Goal: Communication & Community: Answer question/provide support

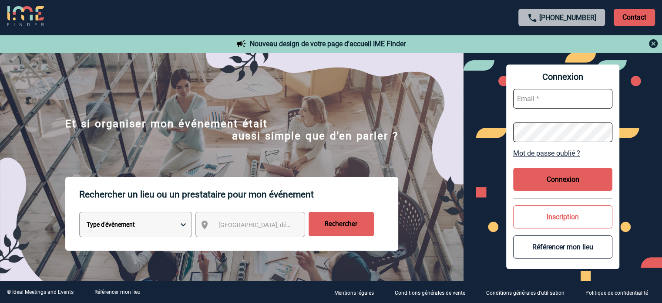
type input "eperiou@ime-groupe.com"
click at [558, 182] on button "Connexion" at bounding box center [562, 179] width 99 height 23
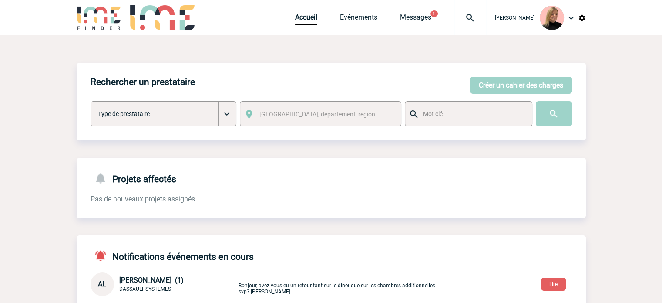
scroll to position [136, 0]
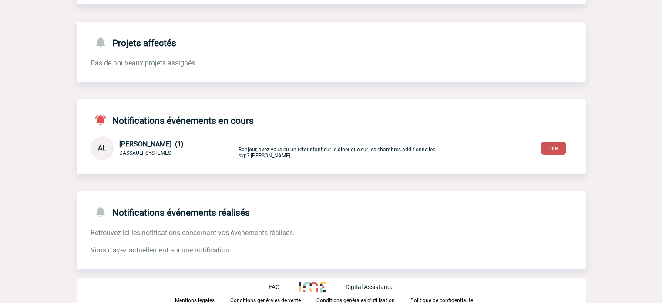
click at [552, 151] on button "Lire" at bounding box center [553, 147] width 25 height 13
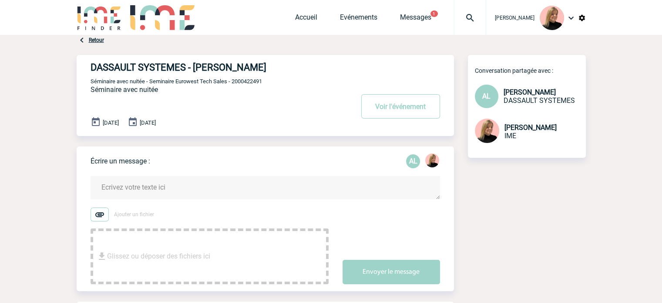
click at [246, 84] on span "Séminaire avec nuitée - Seminaire Eurowest Tech Sales - 2000422491" at bounding box center [177, 81] width 172 height 7
copy span "2000422491"
click at [275, 100] on div "DASSAULT SYSTEMES - Alexandra LEVY-RUEFF Voir l'événement Séminaire avec nuitée…" at bounding box center [273, 92] width 364 height 74
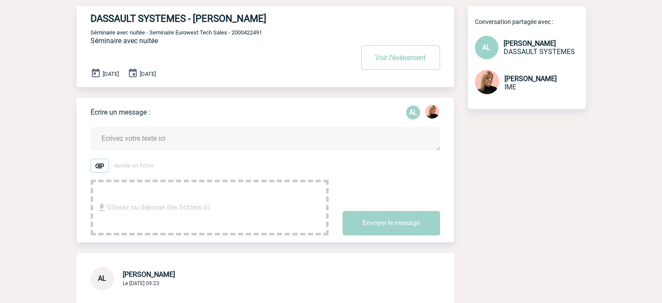
scroll to position [44, 0]
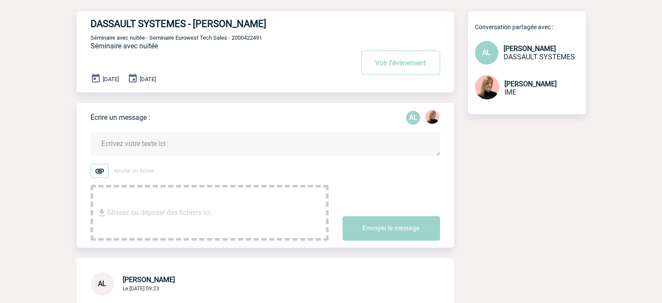
click at [163, 145] on textarea at bounding box center [266, 143] width 350 height 23
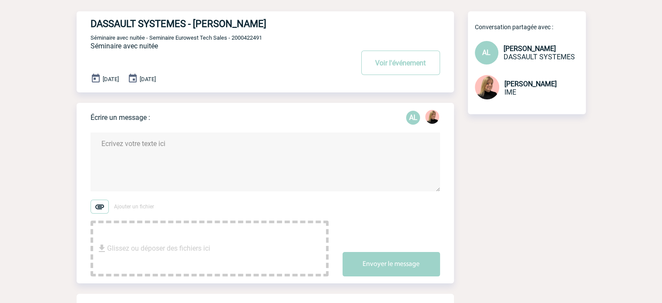
drag, startPoint x: 439, startPoint y: 203, endPoint x: 441, endPoint y: 190, distance: 13.2
click at [441, 190] on form "Ajouter un fichier Glissez ou déposer des fichiers ici Envoyer le message" at bounding box center [273, 198] width 364 height 155
click at [391, 178] on textarea at bounding box center [266, 161] width 350 height 59
click at [327, 168] on textarea at bounding box center [266, 161] width 350 height 59
click at [375, 170] on textarea at bounding box center [266, 161] width 350 height 59
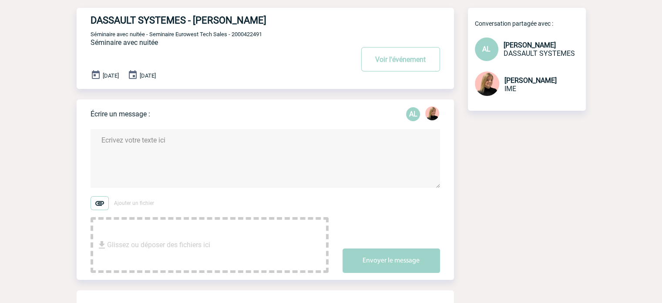
scroll to position [0, 0]
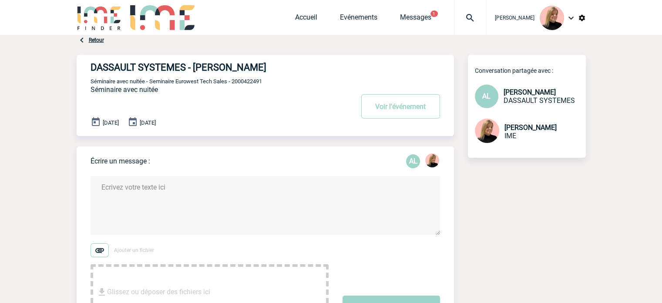
click at [161, 184] on textarea at bounding box center [266, 205] width 350 height 59
drag, startPoint x: 129, startPoint y: 188, endPoint x: 214, endPoint y: 189, distance: 85.4
click at [214, 189] on textarea "Bonjour Alexandra," at bounding box center [266, 205] width 350 height 59
click at [255, 193] on textarea "Bonjour, Je viens d'avoir Châteauform' au téléphone." at bounding box center [266, 205] width 350 height 59
paste textarea "Comme échangé ensemble à l’instant, selon nos conditions générales de vente, à …"
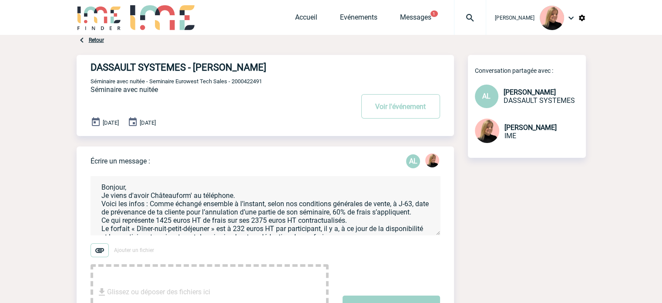
click at [438, 233] on textarea "Bonjour, Je viens d'avoir Châteauform' au téléphone. Voici les infos : Comme éc…" at bounding box center [266, 205] width 350 height 59
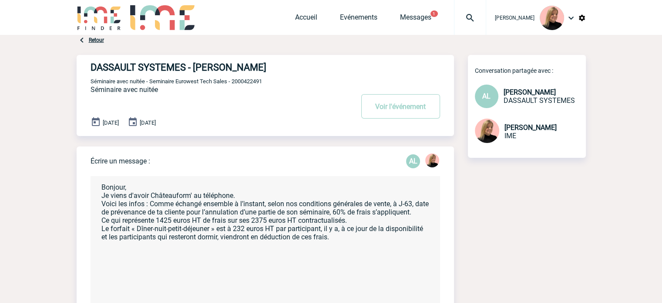
drag, startPoint x: 438, startPoint y: 236, endPoint x: 432, endPoint y: 320, distance: 84.6
click at [432, 302] on html "Estelle PERIOU Accueil Evénements 1" at bounding box center [331, 151] width 662 height 303
click at [150, 203] on textarea "Bonjour, Je viens d'avoir Châteauform' au téléphone. Voici les infos : Comme éc…" at bounding box center [266, 248] width 350 height 145
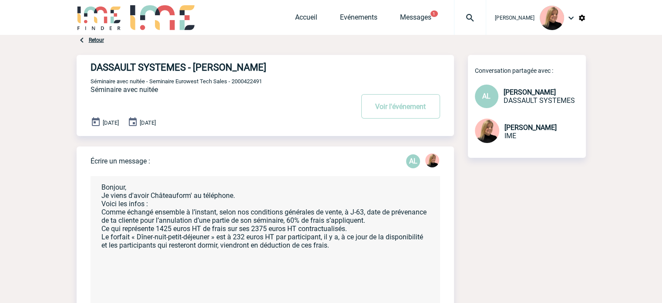
drag, startPoint x: 222, startPoint y: 213, endPoint x: 97, endPoint y: 216, distance: 125.0
click at [97, 216] on textarea "Bonjour, Je viens d'avoir Châteauform' au téléphone. Voici les infos : Comme éc…" at bounding box center [266, 248] width 350 height 145
click at [232, 213] on textarea "Bonjour, Je viens d'avoir Châteauform' au téléphone. Voici les infos : - Pour l…" at bounding box center [266, 248] width 350 height 145
click at [237, 212] on textarea "Bonjour, Je viens d'avoir Châteauform' au téléphone. Voici les infos : - Pour l…" at bounding box center [266, 248] width 350 height 145
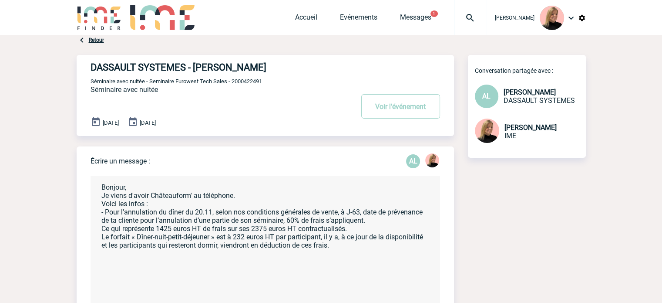
drag, startPoint x: 237, startPoint y: 212, endPoint x: 233, endPoint y: 218, distance: 7.0
click at [237, 212] on textarea "Bonjour, Je viens d'avoir Châteauform' au téléphone. Voici les infos : - Pour l…" at bounding box center [266, 248] width 350 height 145
drag, startPoint x: 337, startPoint y: 214, endPoint x: 324, endPoint y: 222, distance: 14.9
click at [336, 215] on textarea "Bonjour, Je viens d'avoir Châteauform' au téléphone. Voici les infos : - Pour l…" at bounding box center [266, 248] width 350 height 145
drag, startPoint x: 139, startPoint y: 221, endPoint x: 165, endPoint y: 219, distance: 25.8
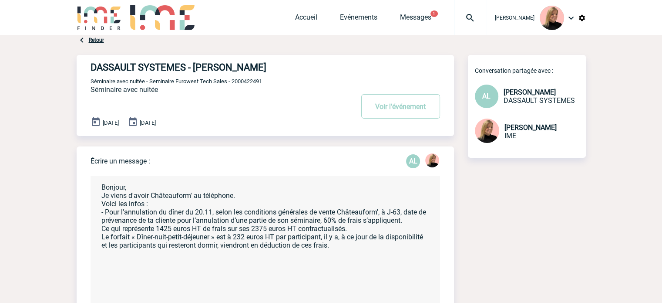
click at [165, 219] on textarea "Bonjour, Je viens d'avoir Châteauform' au téléphone. Voici les infos : - Pour l…" at bounding box center [266, 248] width 350 height 145
click at [147, 222] on textarea "Bonjour, Je viens d'avoir Châteauform' au téléphone. Voici les infos : - Pour l…" at bounding box center [266, 248] width 350 height 145
drag, startPoint x: 139, startPoint y: 221, endPoint x: 175, endPoint y: 219, distance: 36.6
click at [175, 219] on textarea "Bonjour, Je viens d'avoir Châteauform' au téléphone. Voici les infos : - Pour l…" at bounding box center [266, 248] width 350 height 145
click at [408, 212] on textarea "Bonjour, Je viens d'avoir Châteauform' au téléphone. Voici les infos : - Pour l…" at bounding box center [266, 248] width 350 height 145
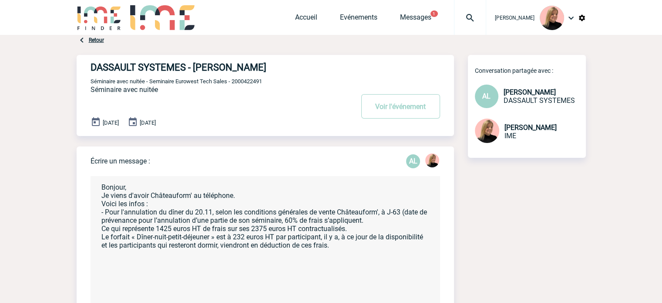
click at [139, 224] on textarea "Bonjour, Je viens d'avoir Châteauform' au téléphone. Voici les infos : - Pour l…" at bounding box center [266, 248] width 350 height 145
click at [272, 222] on textarea "Bonjour, Je viens d'avoir Châteauform' au téléphone. Voici les infos : - Pour l…" at bounding box center [266, 248] width 350 height 145
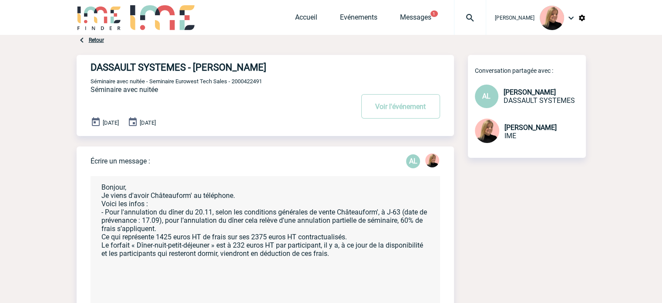
click at [408, 219] on textarea "Bonjour, Je viens d'avoir Châteauform' au téléphone. Voici les infos : - Pour l…" at bounding box center [266, 248] width 350 height 145
click at [402, 220] on textarea "Bonjour, Je viens d'avoir Châteauform' au téléphone. Voici les infos : - Pour l…" at bounding box center [266, 248] width 350 height 145
click at [222, 229] on textarea "Bonjour, Je viens d'avoir Châteauform' au téléphone. Voici les infos : - Pour l…" at bounding box center [266, 248] width 350 height 145
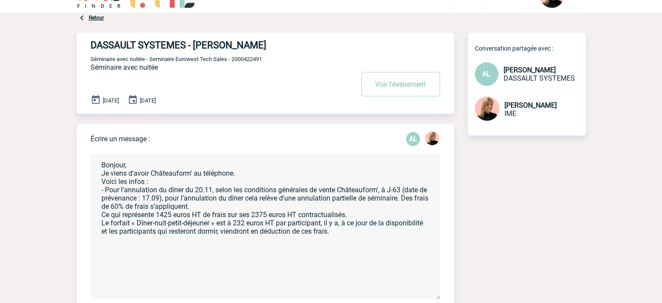
scroll to position [44, 0]
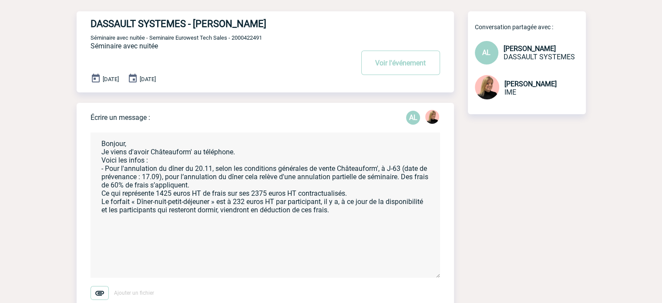
click at [101, 196] on textarea "Bonjour, Je viens d'avoir Châteauform' au téléphone. Voici les infos : - Pour l…" at bounding box center [266, 204] width 350 height 145
click at [109, 196] on textarea "Bonjour, Je viens d'avoir Châteauform' au téléphone. Voici les infos : - Pour l…" at bounding box center [266, 204] width 350 height 145
click at [124, 195] on textarea "Bonjour, Je viens d'avoir Châteauform' au téléphone. Voici les infos : - Pour l…" at bounding box center [266, 204] width 350 height 145
click at [122, 195] on textarea "Bonjour, Je viens d'avoir Châteauform' au téléphone. Voici les infos : - Pour l…" at bounding box center [266, 204] width 350 height 145
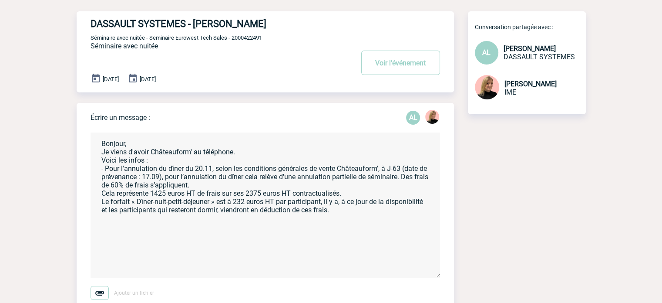
click at [240, 195] on textarea "Bonjour, Je viens d'avoir Châteauform' au téléphone. Voici les infos : - Pour l…" at bounding box center [266, 204] width 350 height 145
click at [240, 194] on textarea "Bonjour, Je viens d'avoir Châteauform' au téléphone. Voici les infos : - Pour l…" at bounding box center [266, 204] width 350 height 145
click at [101, 205] on textarea "Bonjour, Je viens d'avoir Châteauform' au téléphone. Voici les infos : - Pour l…" at bounding box center [266, 204] width 350 height 145
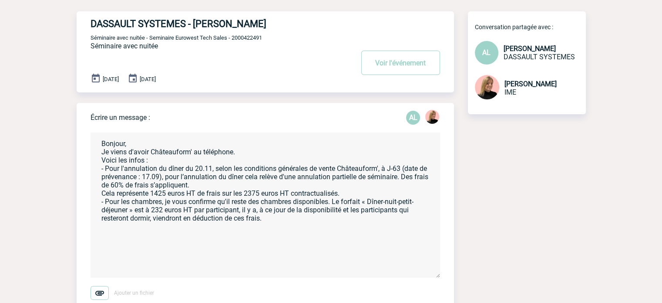
click at [371, 204] on textarea "Bonjour, Je viens d'avoir Châteauform' au téléphone. Voici les infos : - Pour l…" at bounding box center [266, 204] width 350 height 145
drag, startPoint x: 168, startPoint y: 203, endPoint x: 337, endPoint y: 201, distance: 168.9
click at [337, 201] on textarea "Bonjour, Je viens d'avoir Châteauform' au téléphone. Voici les infos : - Pour l…" at bounding box center [266, 204] width 350 height 145
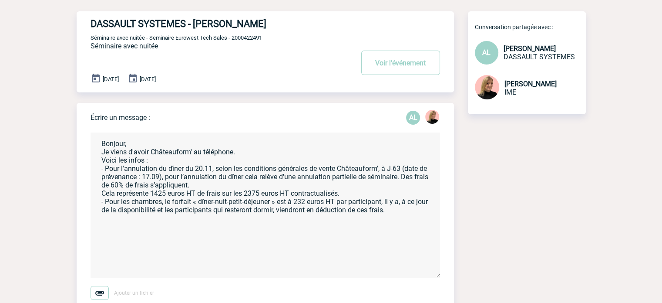
drag, startPoint x: 399, startPoint y: 213, endPoint x: 404, endPoint y: 215, distance: 5.5
click at [400, 212] on textarea "Bonjour, Je viens d'avoir Châteauform' au téléphone. Voici les infos : - Pour l…" at bounding box center [266, 204] width 350 height 145
click at [163, 222] on textarea "Bonjour, Je viens d'avoir Châteauform' au téléphone. Voici les infos : - Pour l…" at bounding box center [266, 204] width 350 height 145
click at [143, 163] on textarea "Bonjour, Je viens d'avoir Châteauform' au téléphone. Voici les infos : - Pour l…" at bounding box center [266, 204] width 350 height 145
click at [100, 155] on textarea "Bonjour, Je viens d'avoir Châteauform' au téléphone. Voici les informations dem…" at bounding box center [266, 204] width 350 height 145
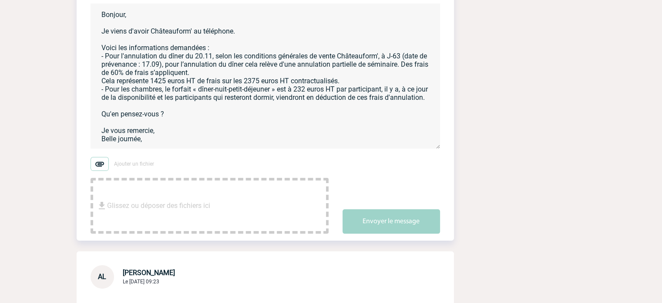
scroll to position [174, 0]
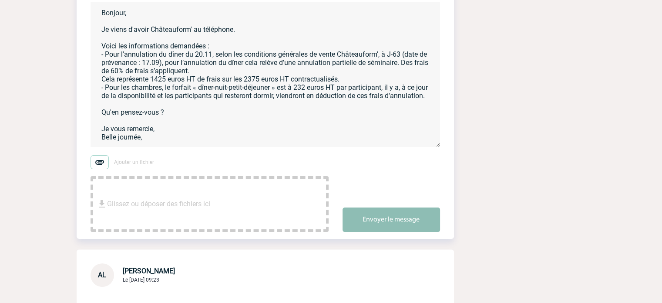
type textarea "Bonjour, Je viens d'avoir Châteauform' au téléphone. Voici les informations dem…"
click at [367, 221] on button "Envoyer le message" at bounding box center [392, 219] width 98 height 24
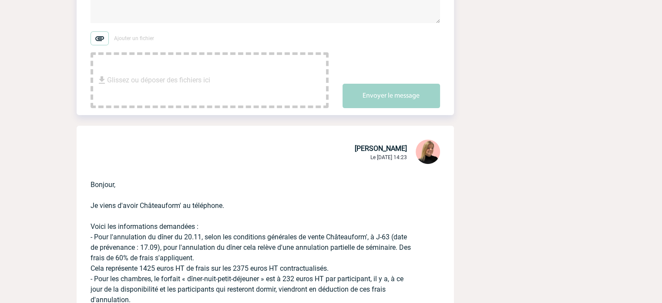
scroll to position [305, 0]
